Goal: Navigation & Orientation: Find specific page/section

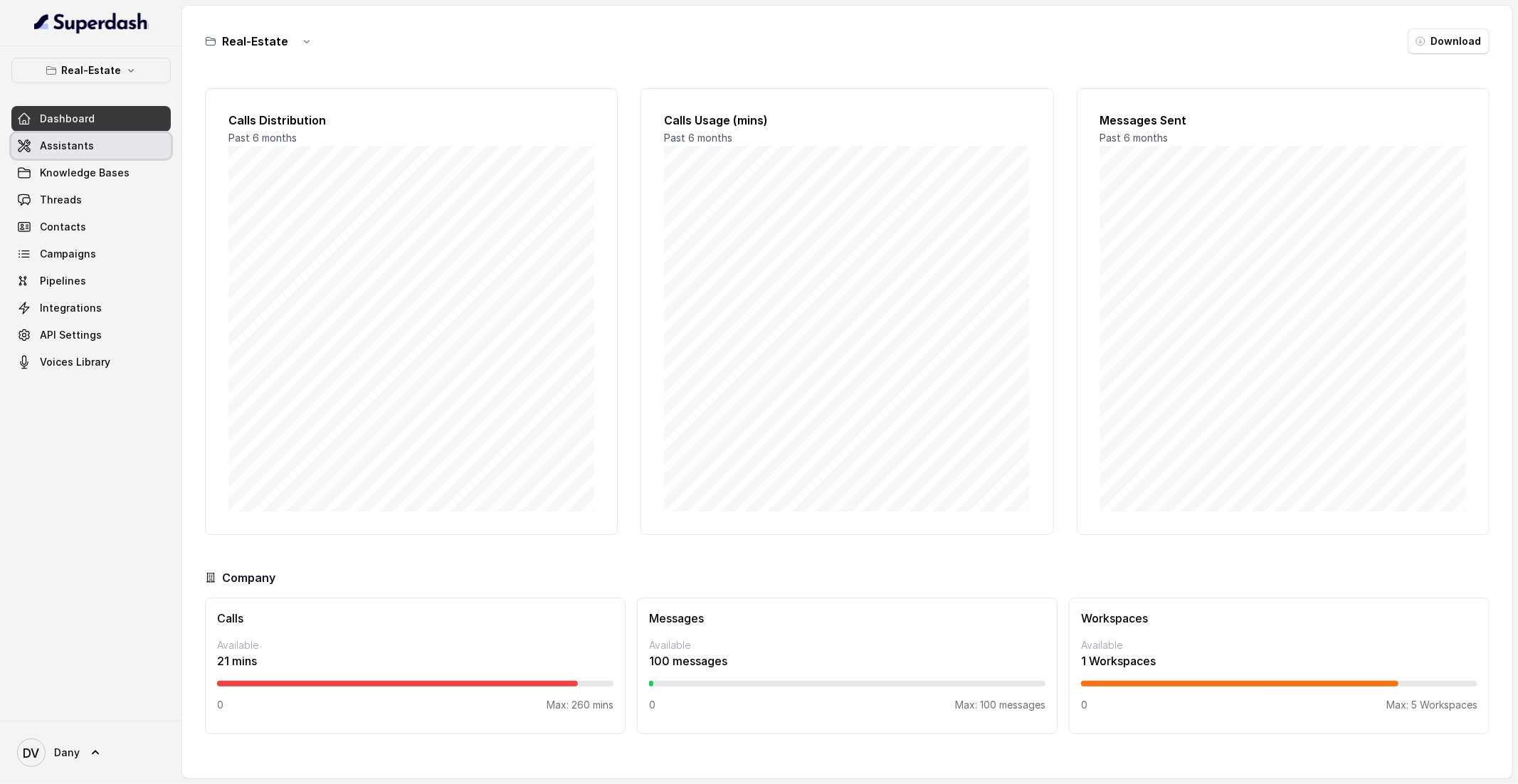
click at [159, 144] on link "Assistants" at bounding box center [90, 145] width 159 height 26
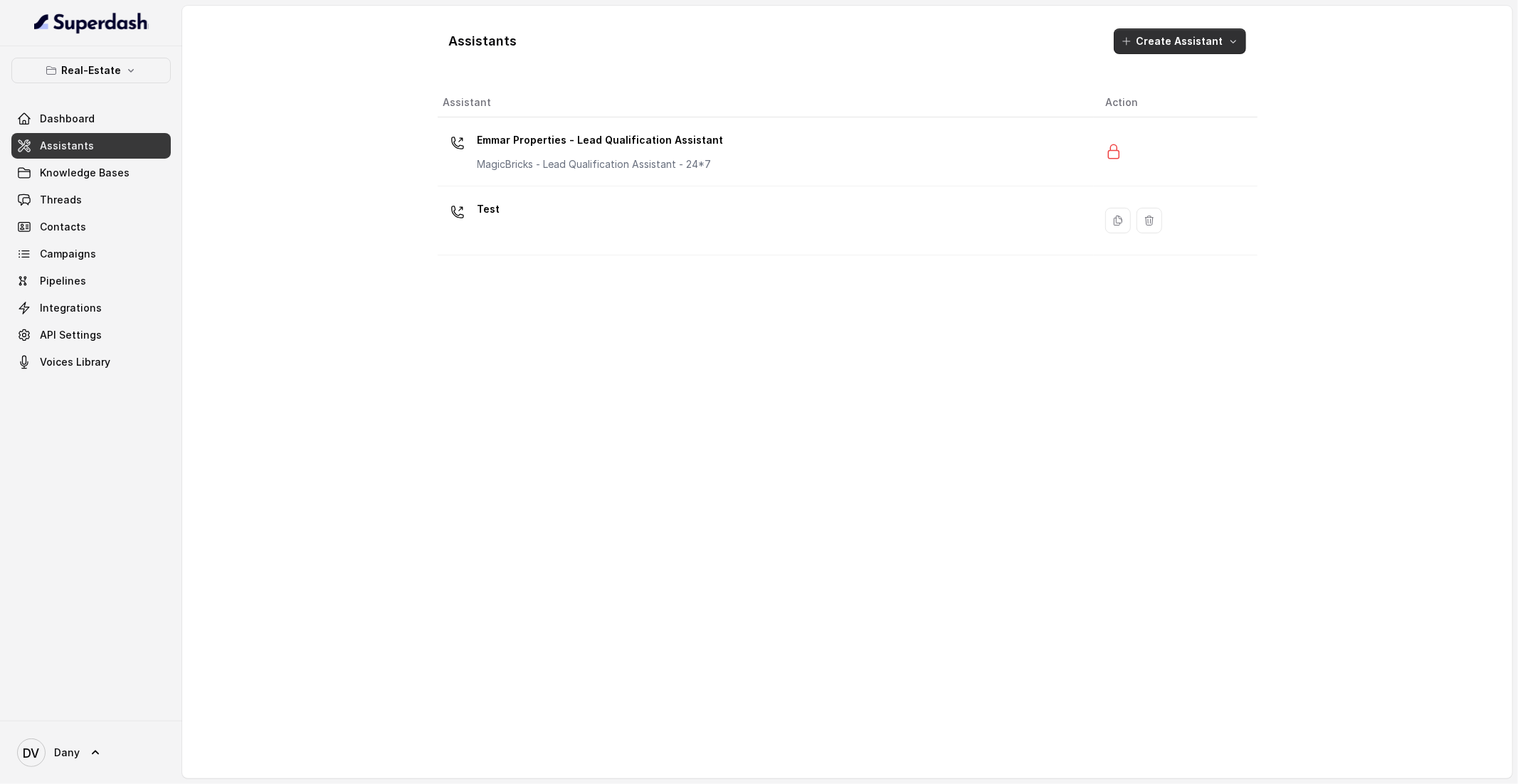
click at [1199, 41] on button "Create Assistant" at bounding box center [1180, 41] width 133 height 26
click at [574, 440] on div "Assistants Create Assistant Assistant Action Emmar Properties - Lead Qualificat…" at bounding box center [848, 392] width 820 height 750
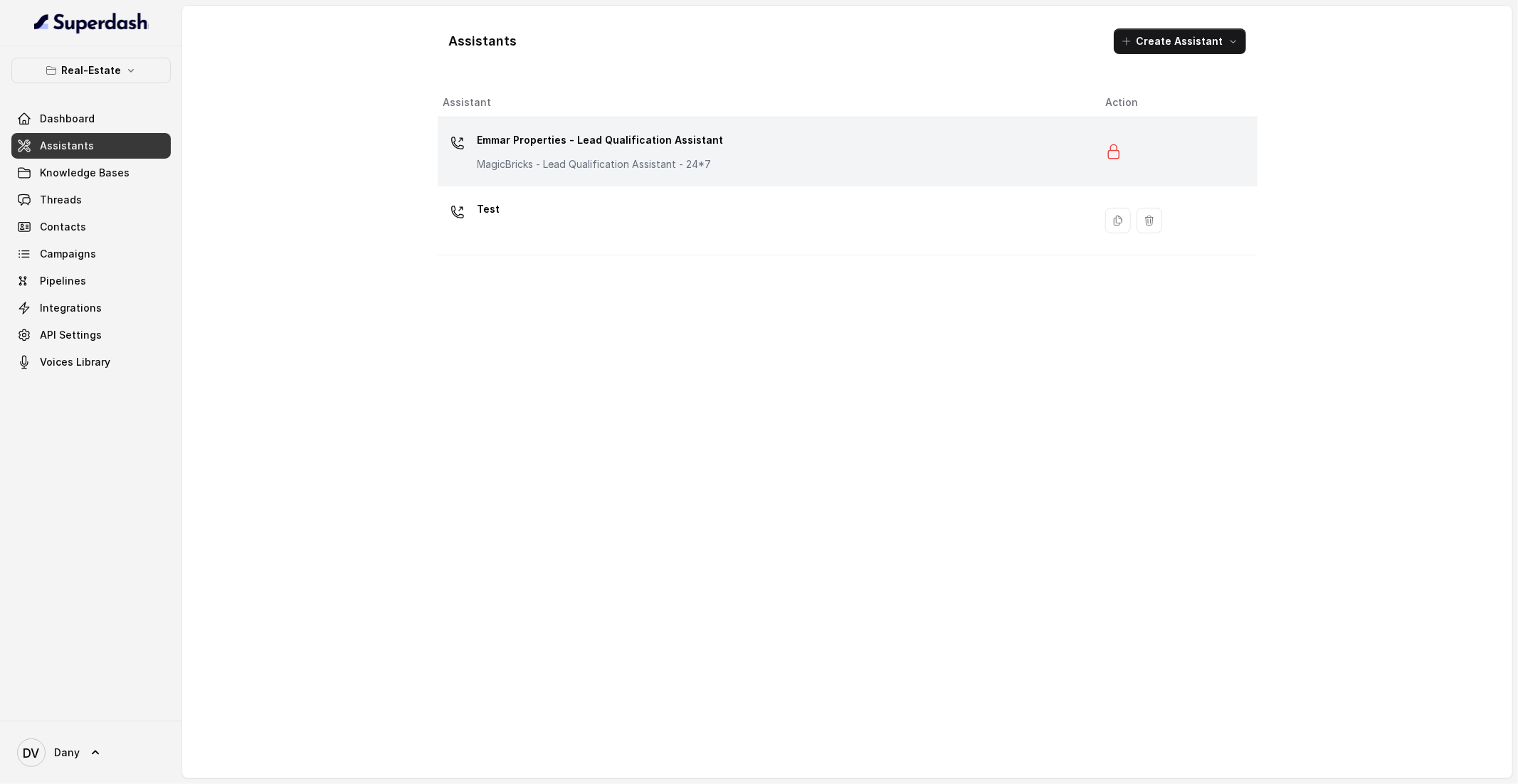
click at [583, 154] on div "Emmar Properties - Lead Qualification Assistant MagicBricks - Lead Qualificatio…" at bounding box center [601, 150] width 247 height 43
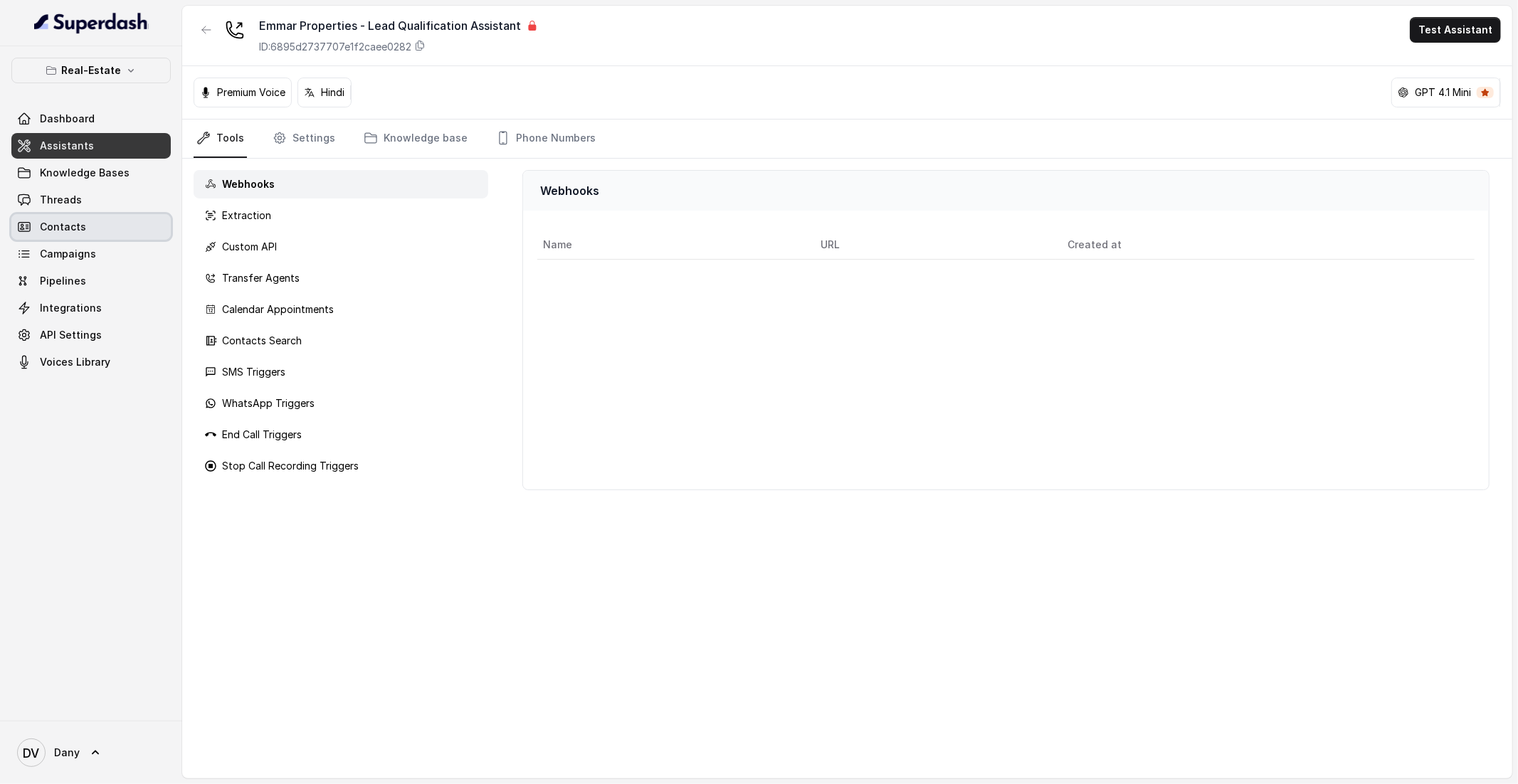
click at [98, 214] on link "Contacts" at bounding box center [90, 227] width 159 height 26
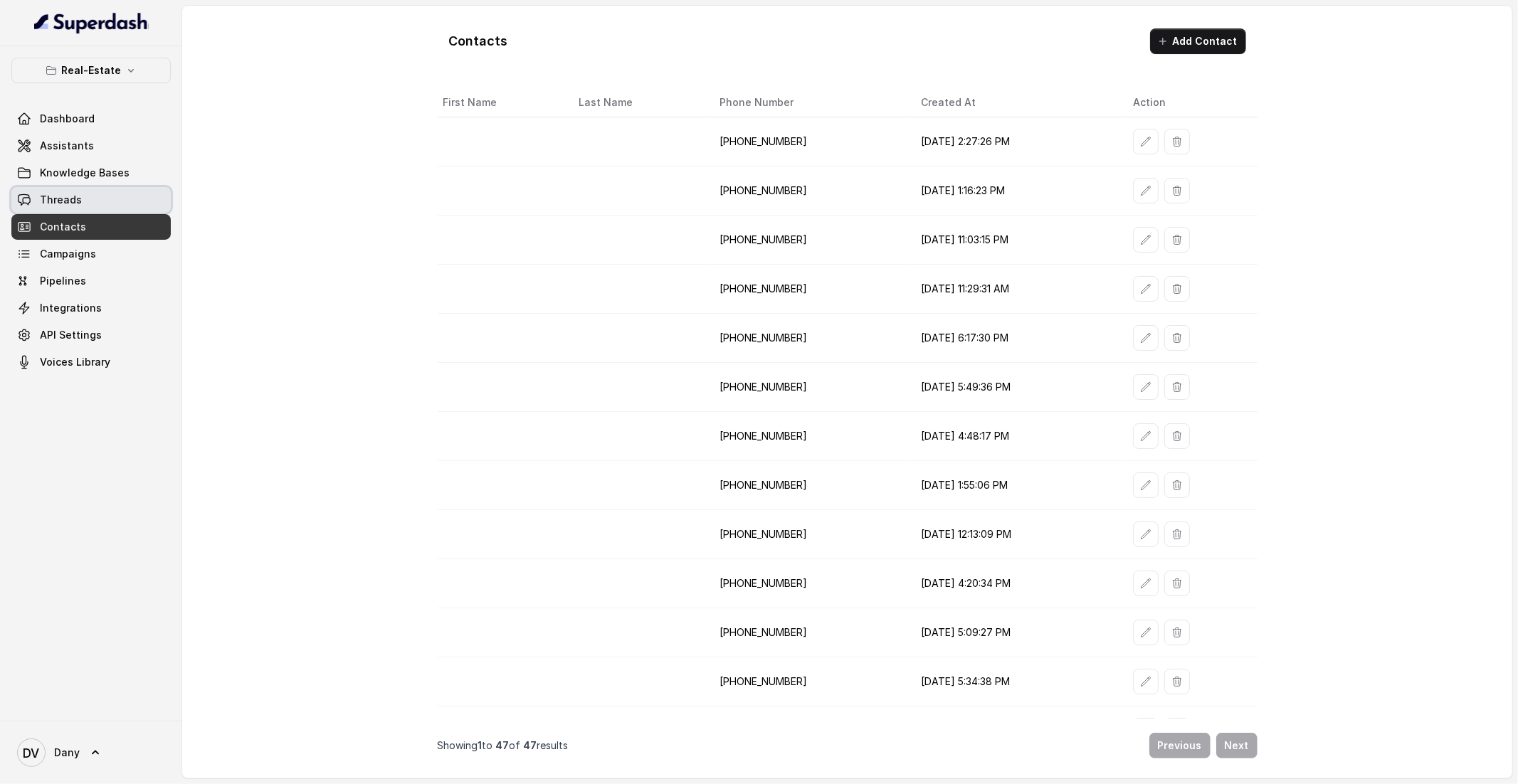
click at [107, 204] on link "Threads" at bounding box center [90, 200] width 159 height 26
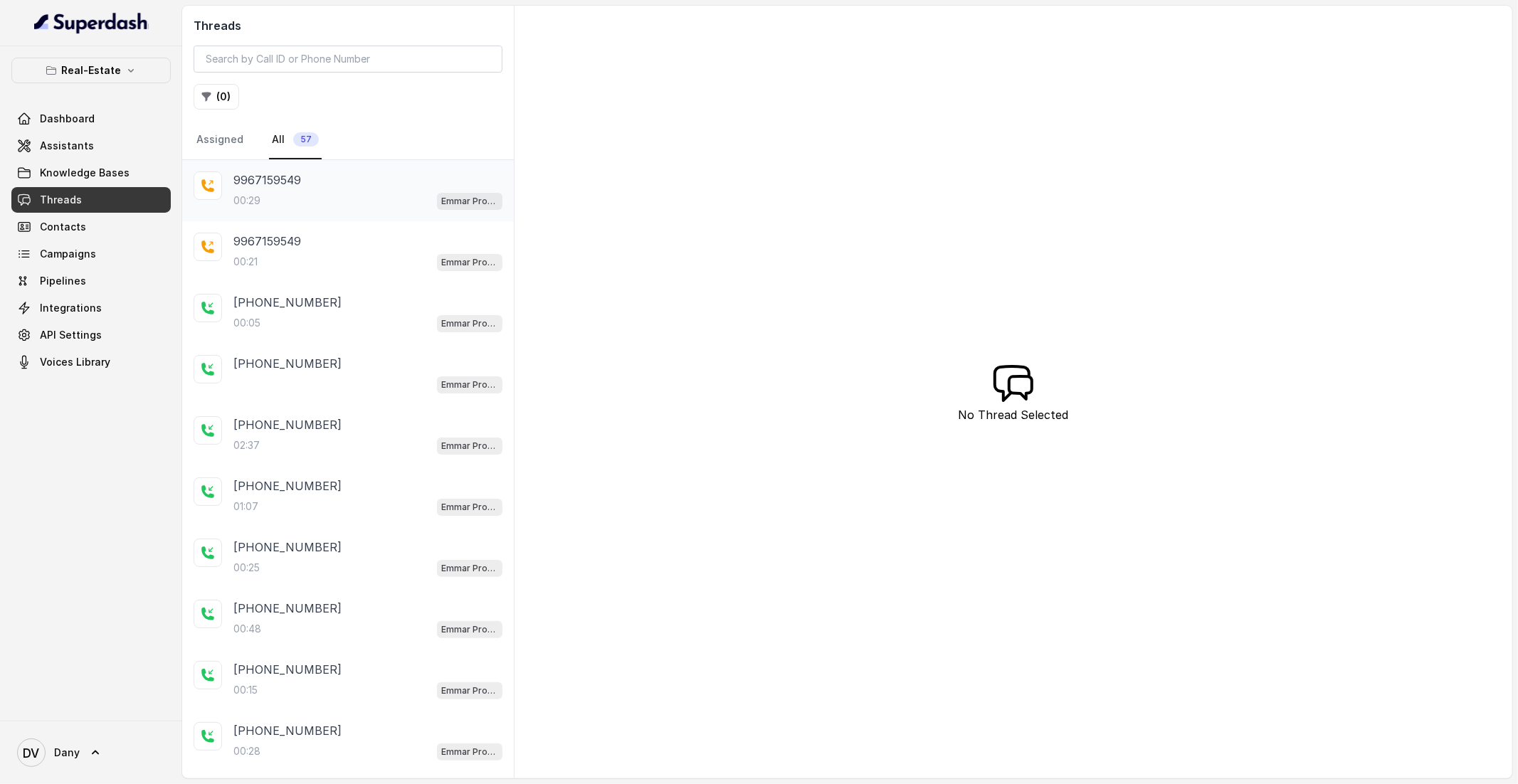
click at [290, 194] on div "00:29 Emmar Properties - Lead Qualification Assistant" at bounding box center [367, 201] width 269 height 19
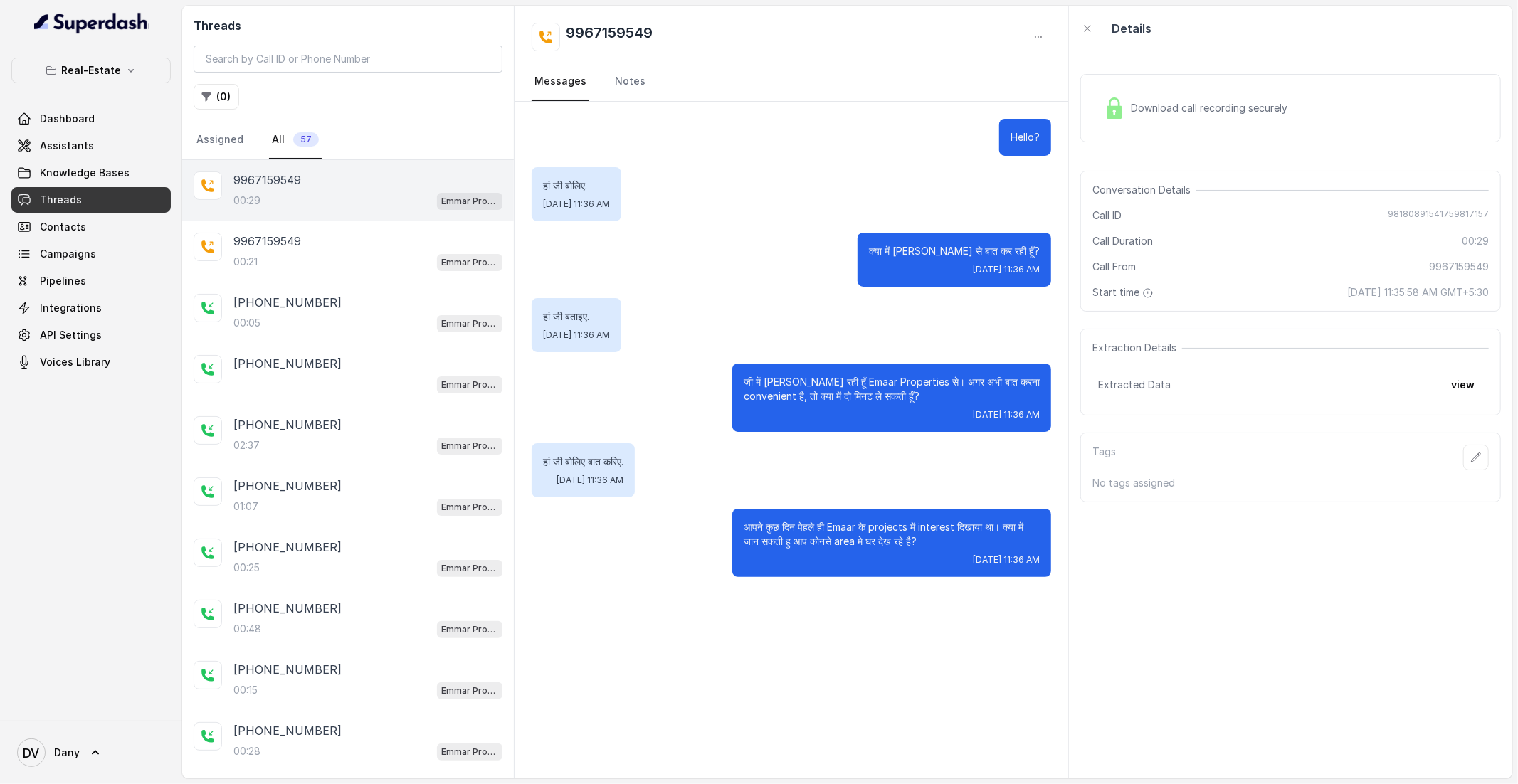
click at [259, 208] on div "00:29 Emmar Properties - Lead Qualification Assistant" at bounding box center [367, 201] width 269 height 19
click at [250, 239] on p "9967159549" at bounding box center [267, 241] width 68 height 17
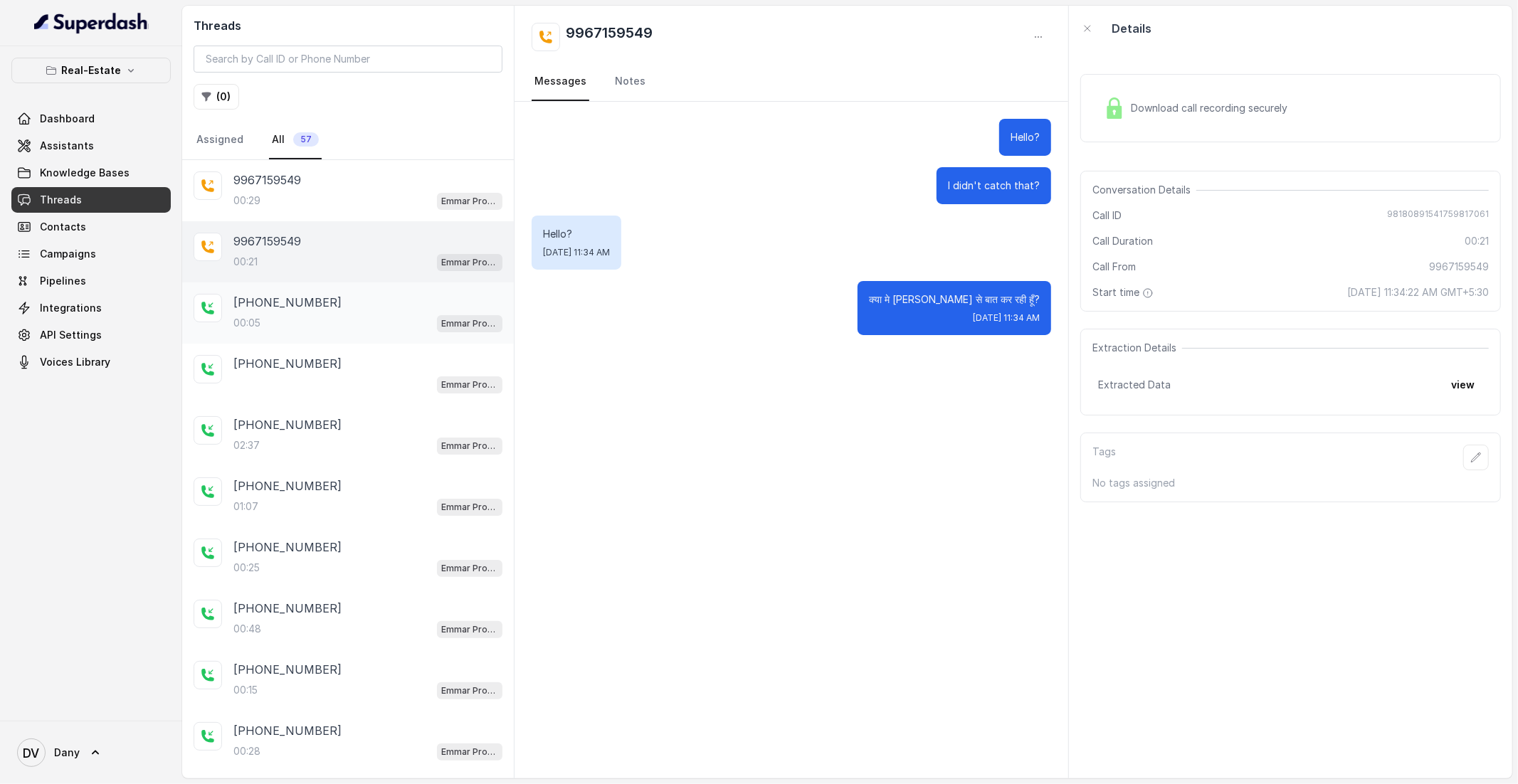
click at [360, 306] on div "[PHONE_NUMBER]" at bounding box center [367, 303] width 269 height 17
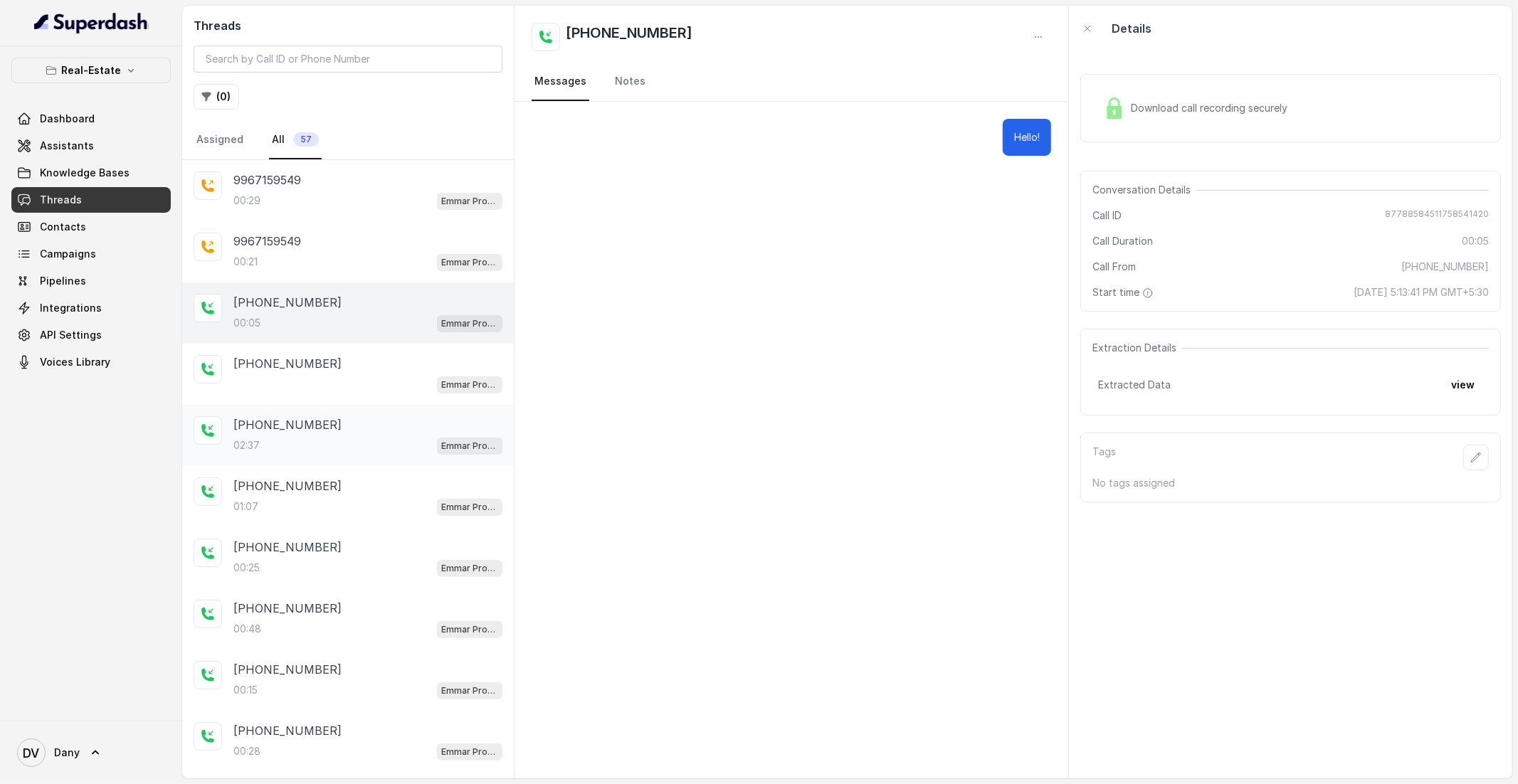
click at [312, 433] on p "[PHONE_NUMBER]" at bounding box center [287, 425] width 108 height 17
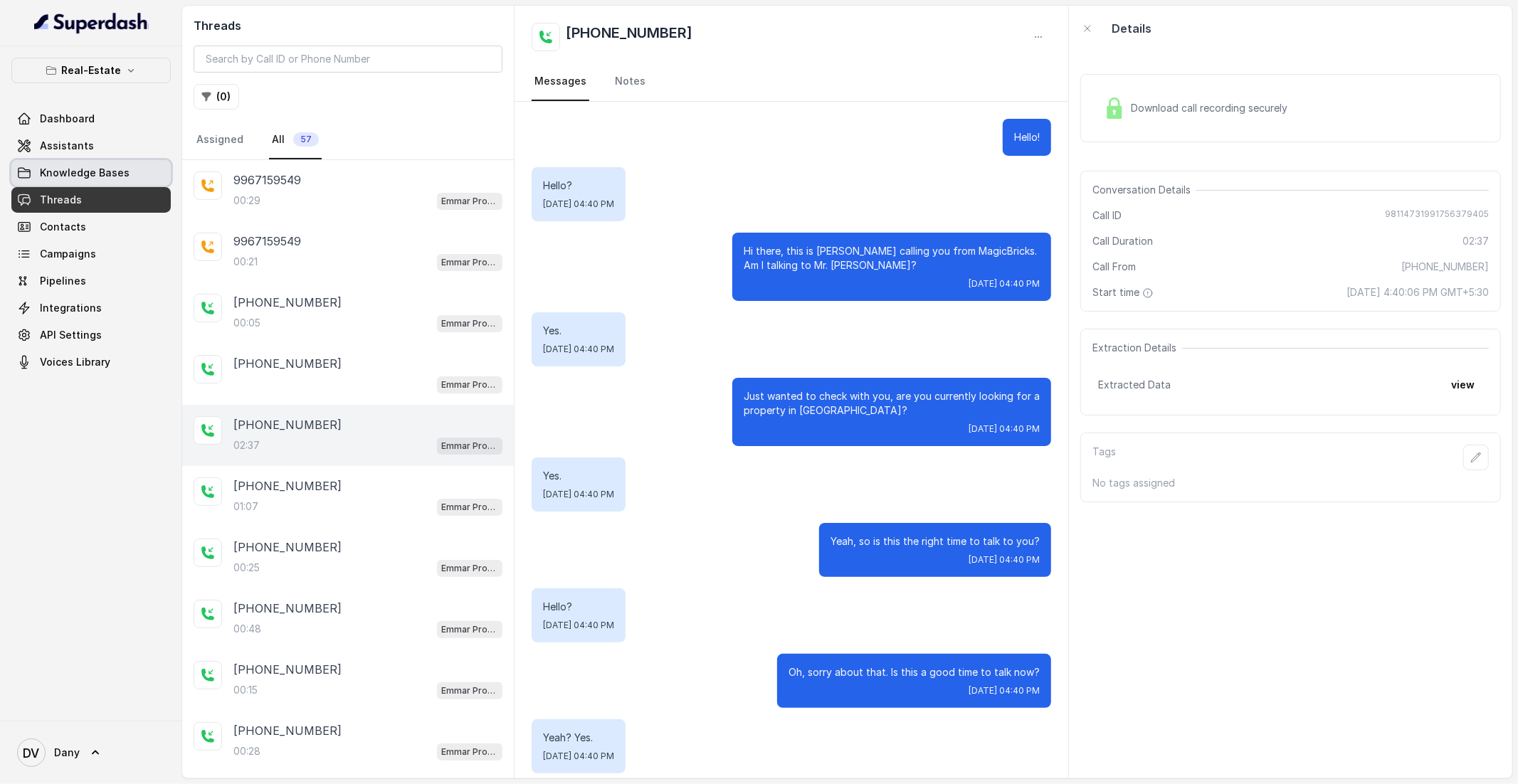
click at [57, 175] on span "Knowledge Bases" at bounding box center [84, 173] width 89 height 14
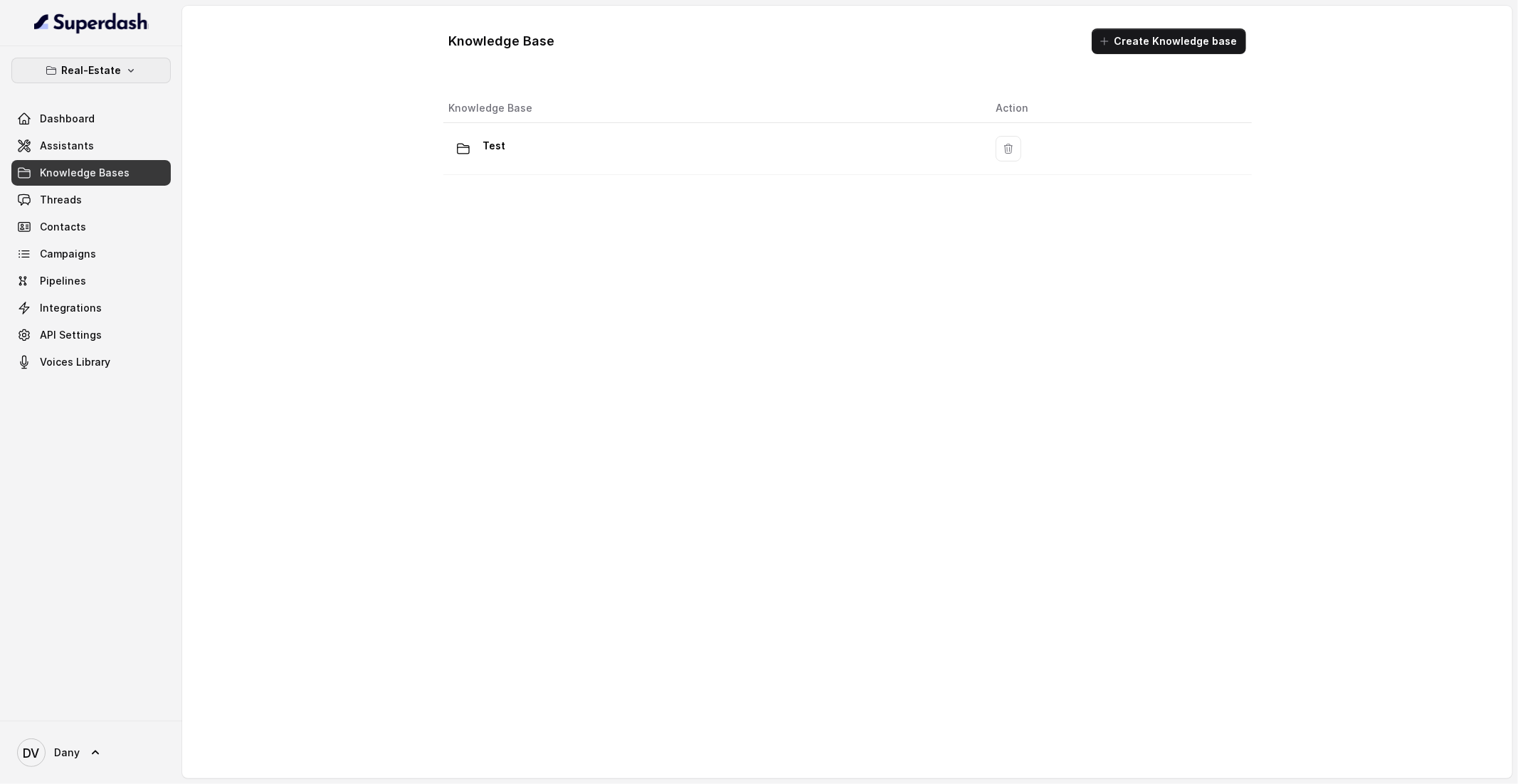
click at [84, 62] on p "Real-Estate" at bounding box center [91, 71] width 60 height 17
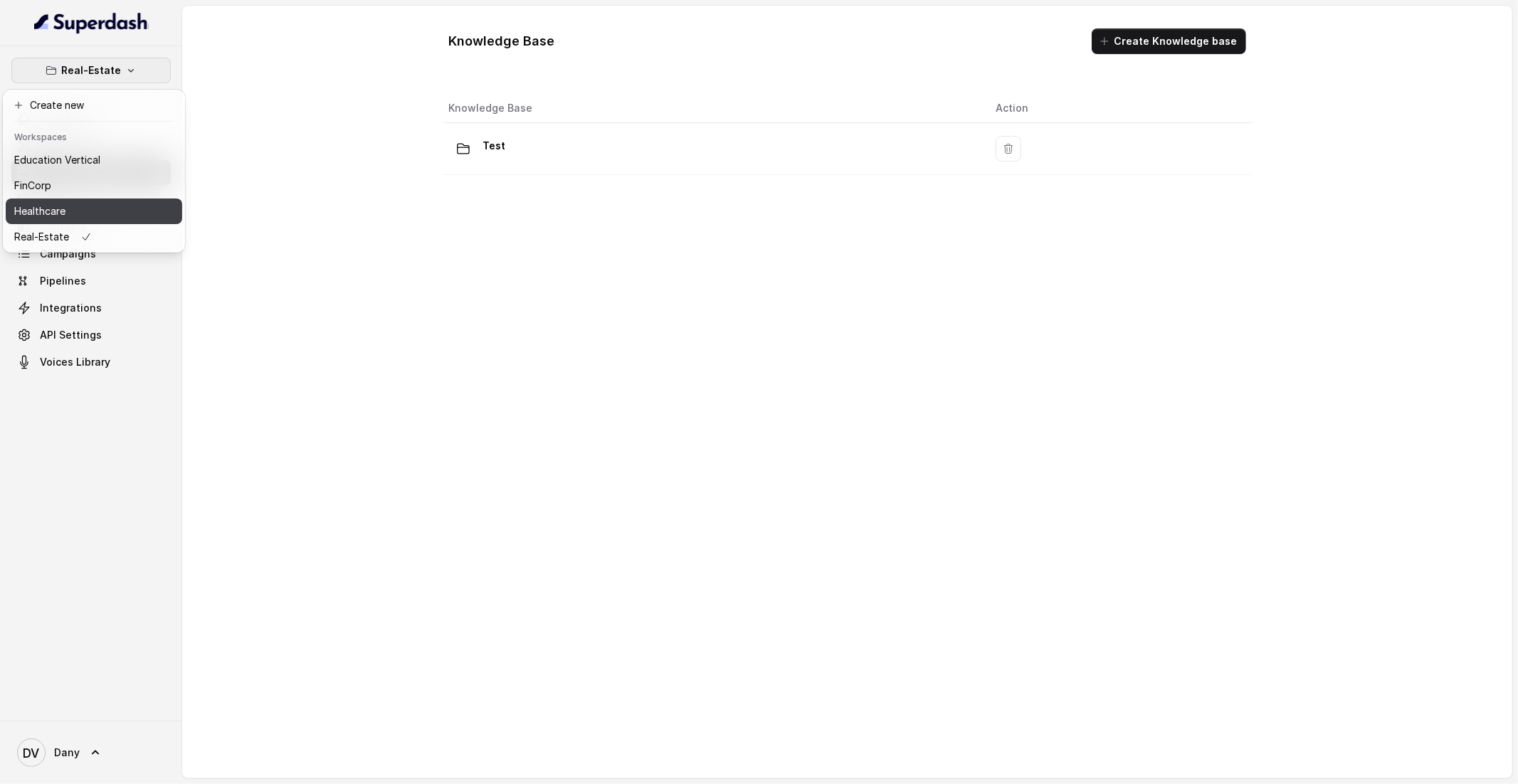
click at [43, 219] on p "Healthcare" at bounding box center [40, 212] width 51 height 17
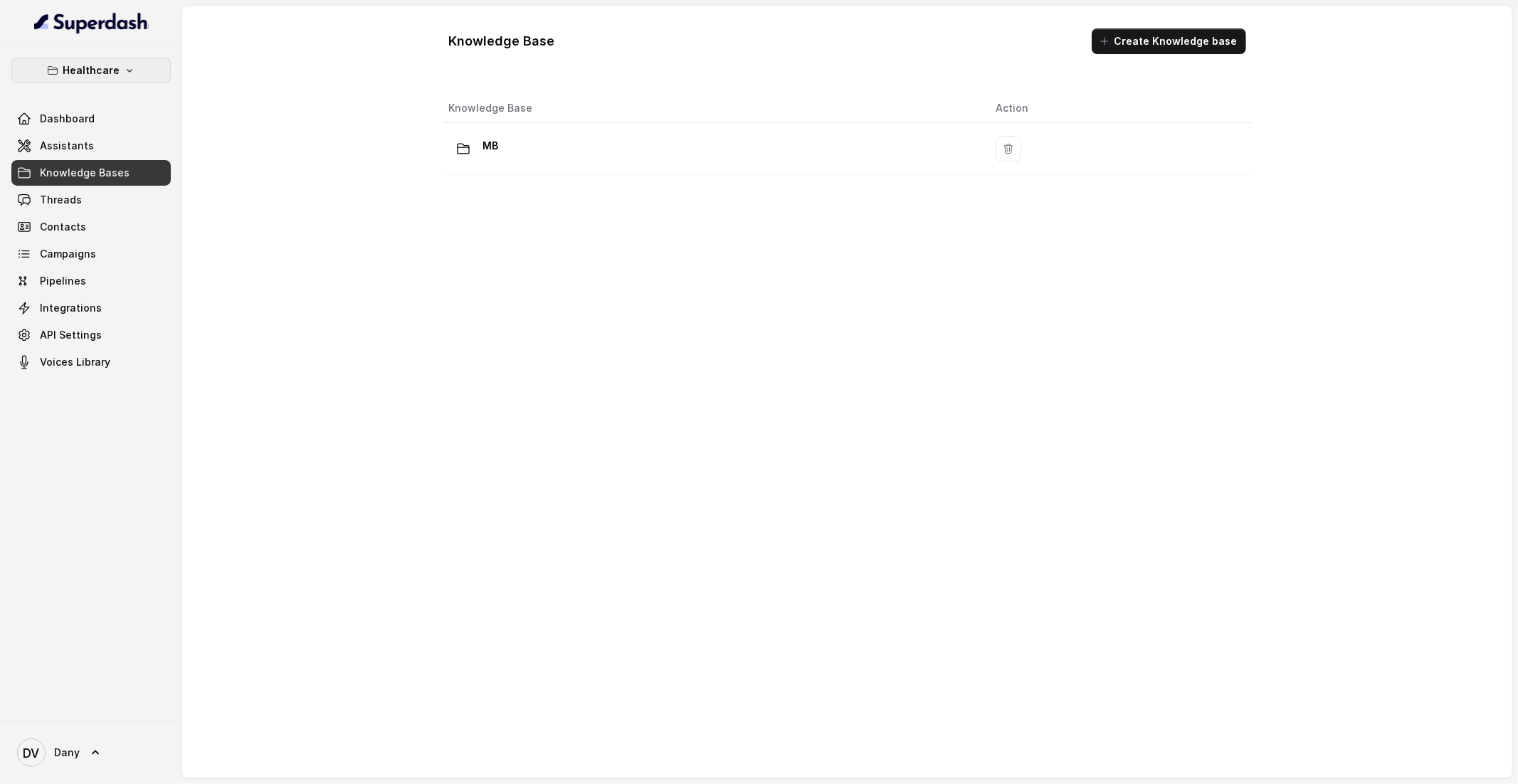
click at [101, 77] on p "Healthcare" at bounding box center [91, 71] width 57 height 17
click at [68, 171] on button "Education Vertical" at bounding box center [94, 160] width 177 height 26
click at [66, 184] on link "Knowledge Bases" at bounding box center [90, 173] width 159 height 26
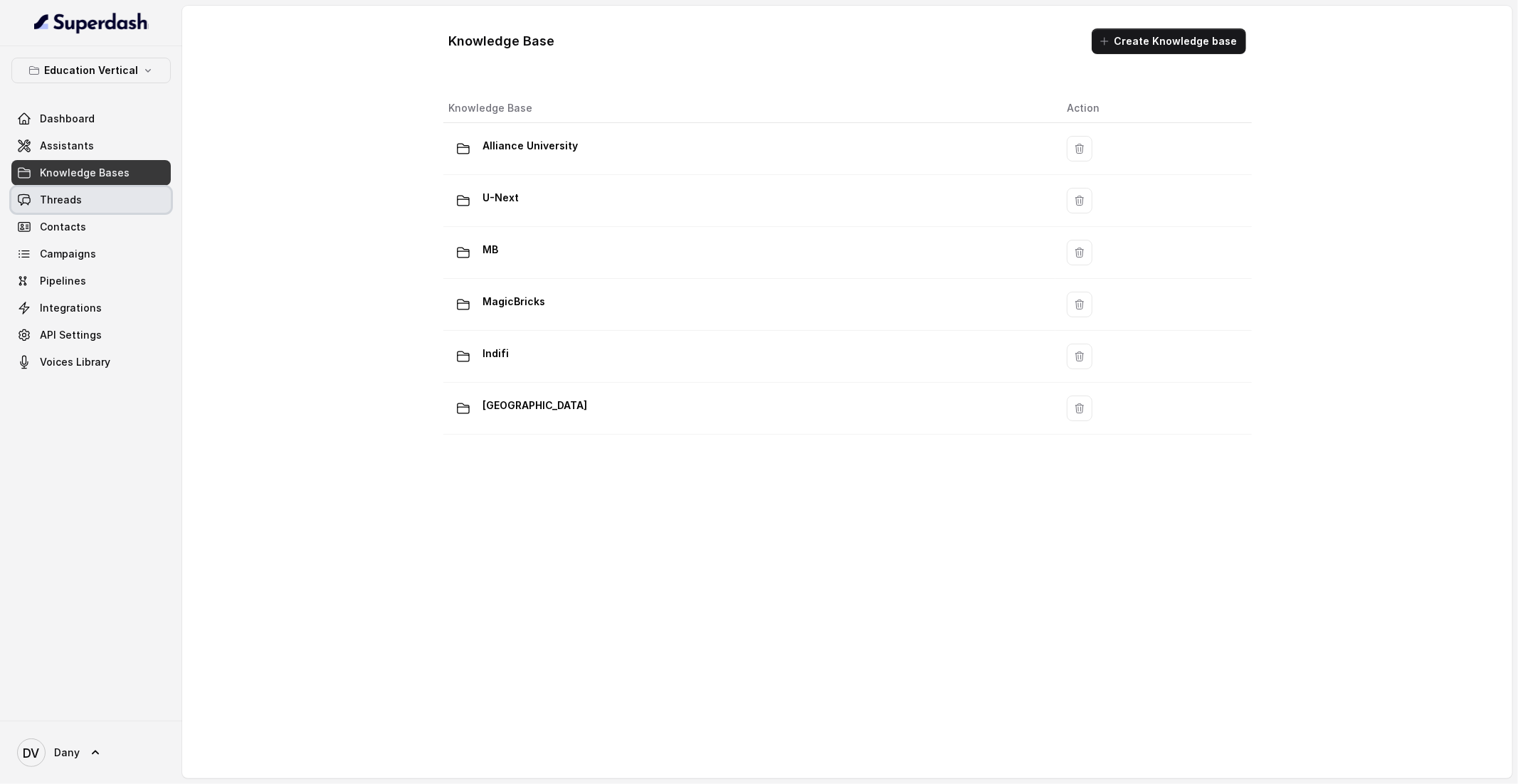
click at [59, 198] on span "Threads" at bounding box center [60, 200] width 42 height 14
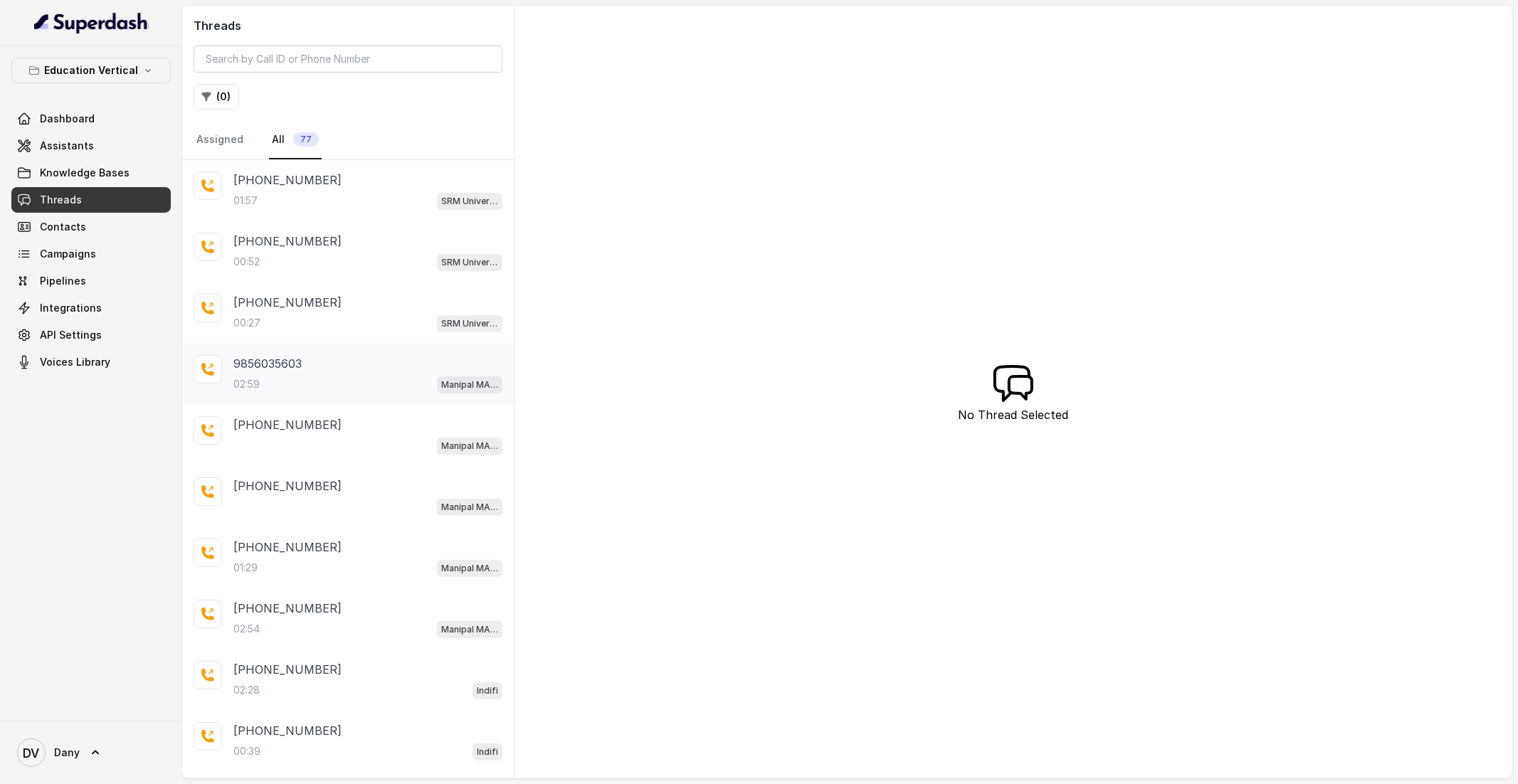
click at [302, 371] on p "9856035603" at bounding box center [267, 364] width 68 height 17
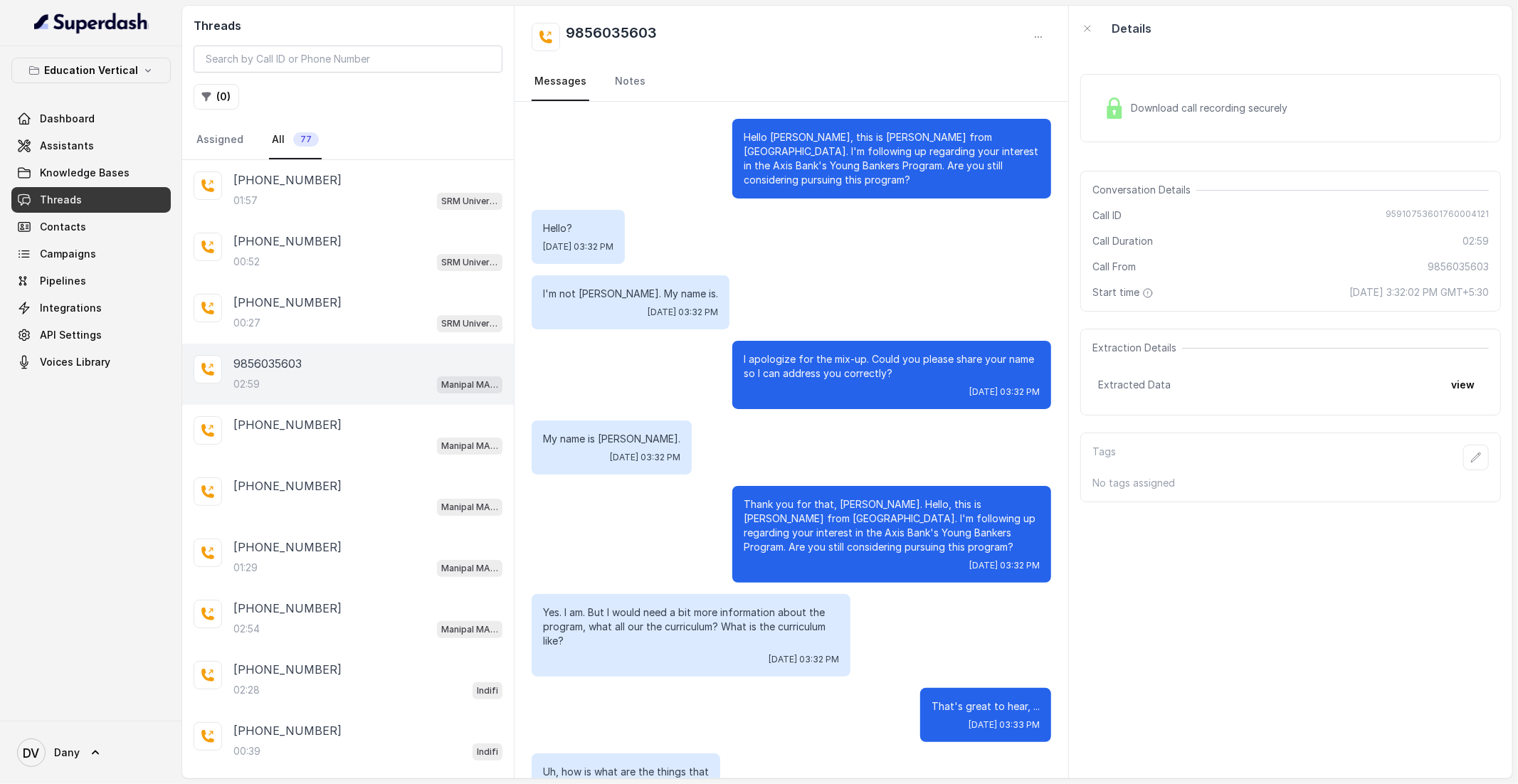
click at [1194, 116] on div "Download call recording securely" at bounding box center [1195, 108] width 195 height 32
